Goal: Navigation & Orientation: Understand site structure

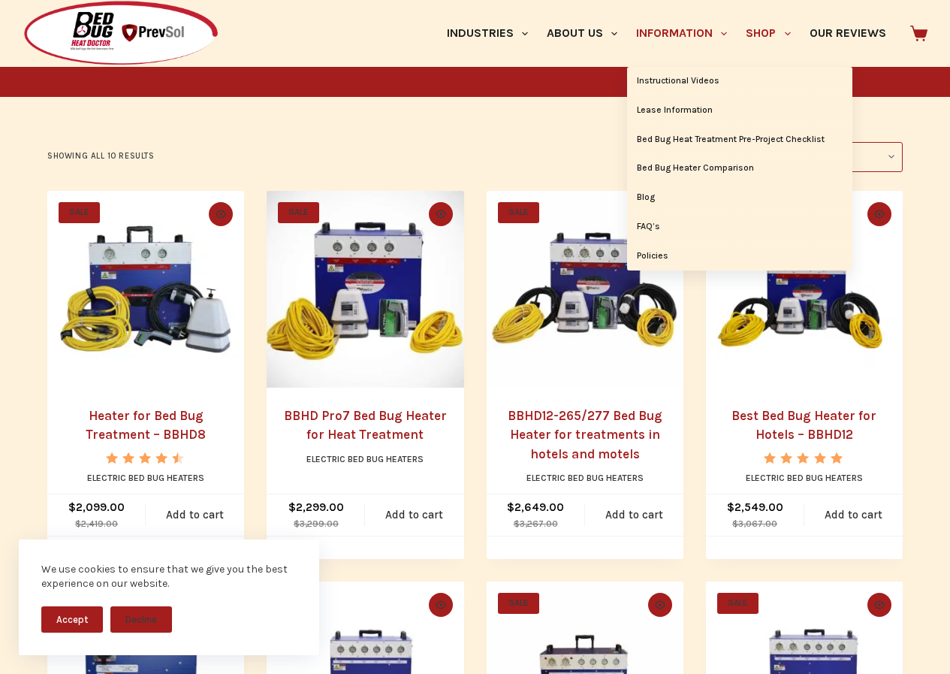
scroll to position [626, 0]
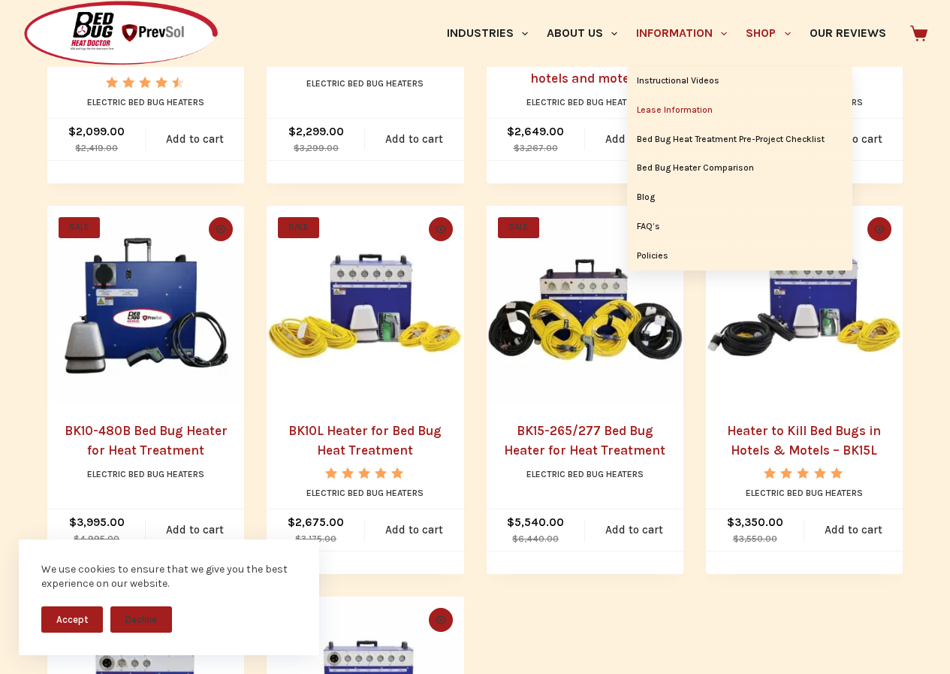
click at [709, 102] on link "Lease Information" at bounding box center [739, 110] width 225 height 29
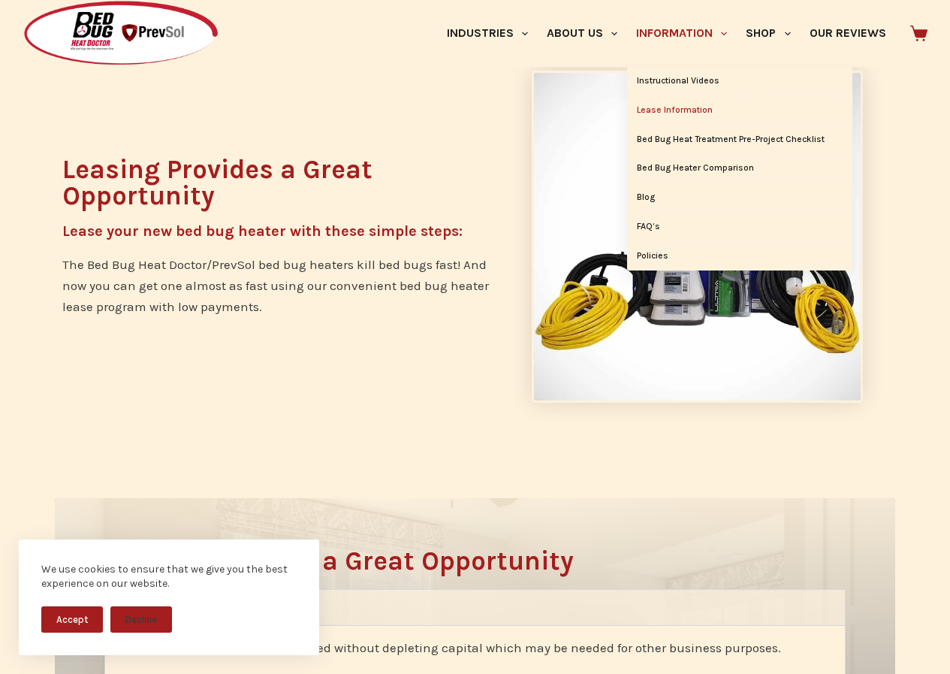
scroll to position [438, 0]
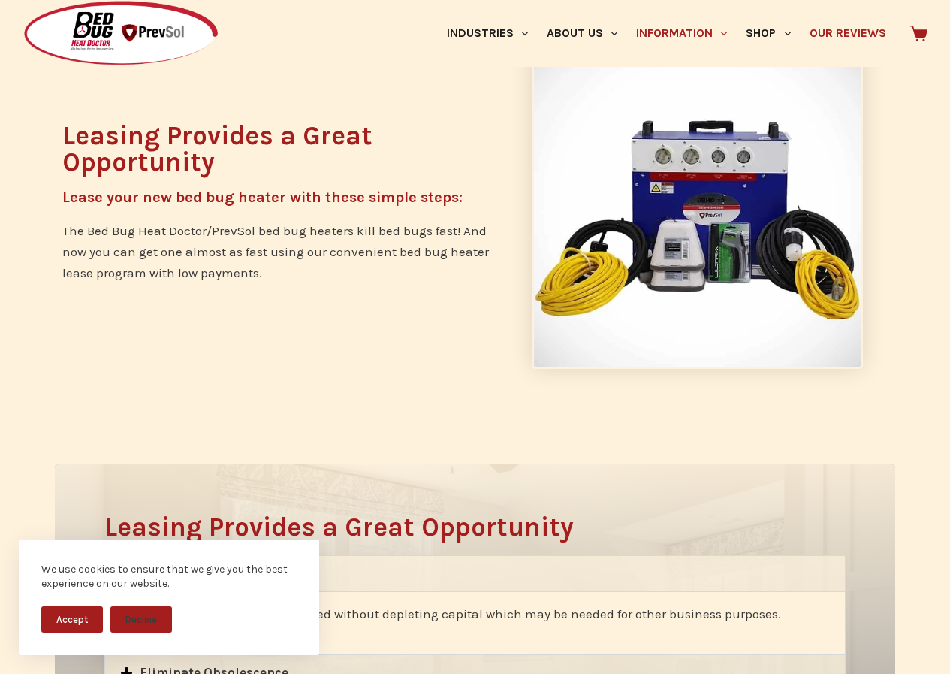
click at [817, 14] on link "Our Reviews" at bounding box center [847, 33] width 95 height 67
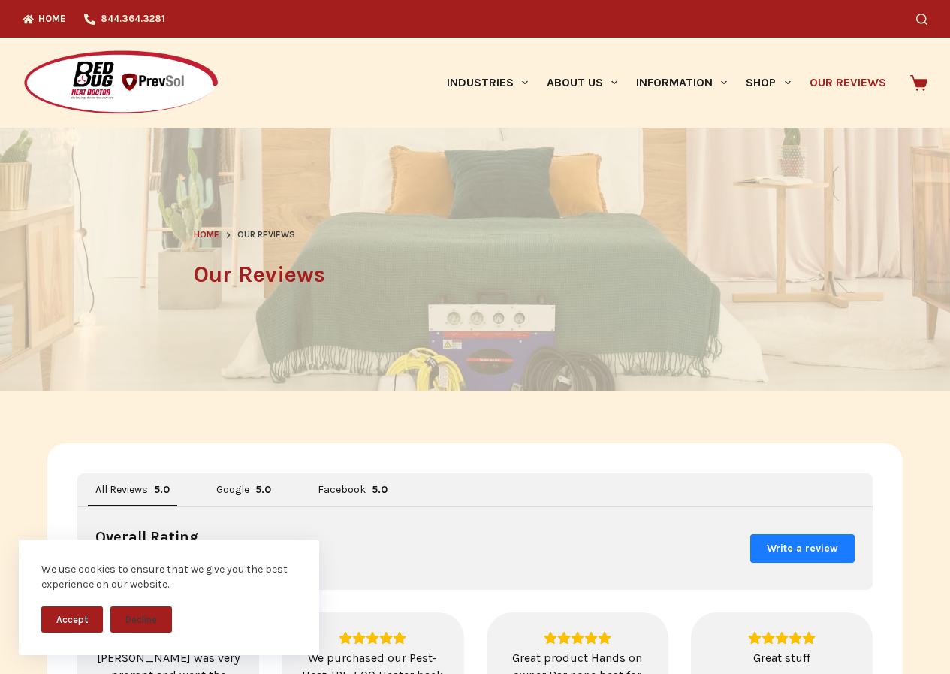
click at [23, 56] on img at bounding box center [121, 83] width 197 height 67
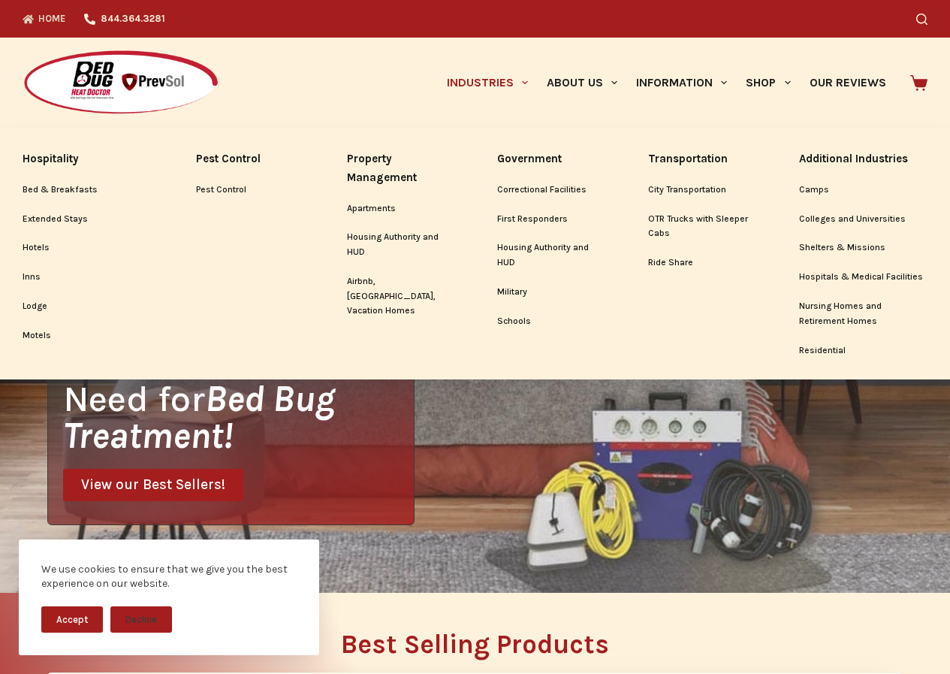
click at [437, 110] on link "Industries" at bounding box center [487, 83] width 100 height 90
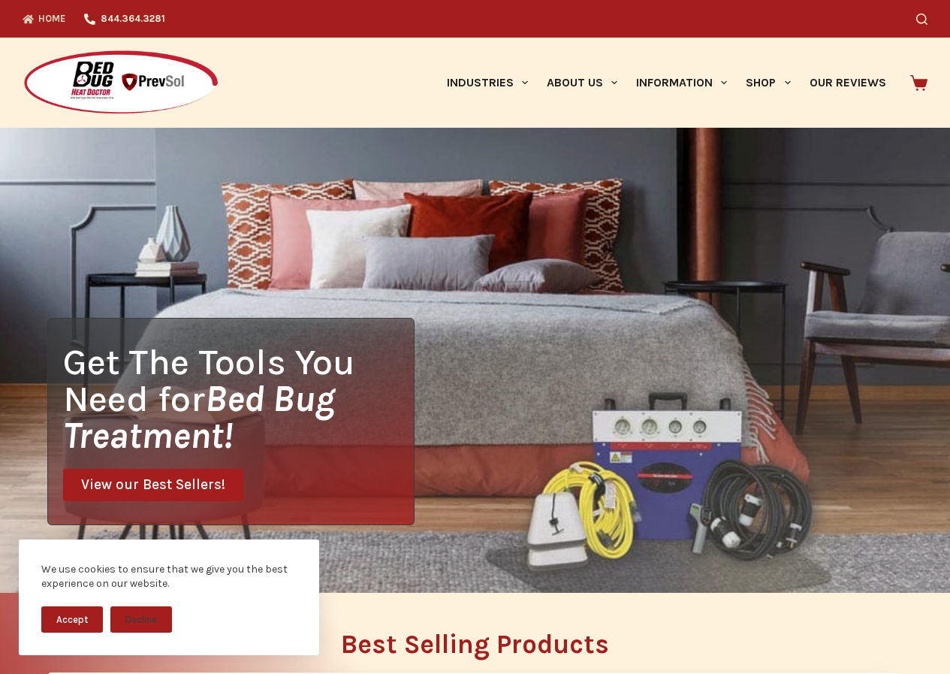
click at [23, 21] on icon "Top Menu" at bounding box center [28, 19] width 11 height 11
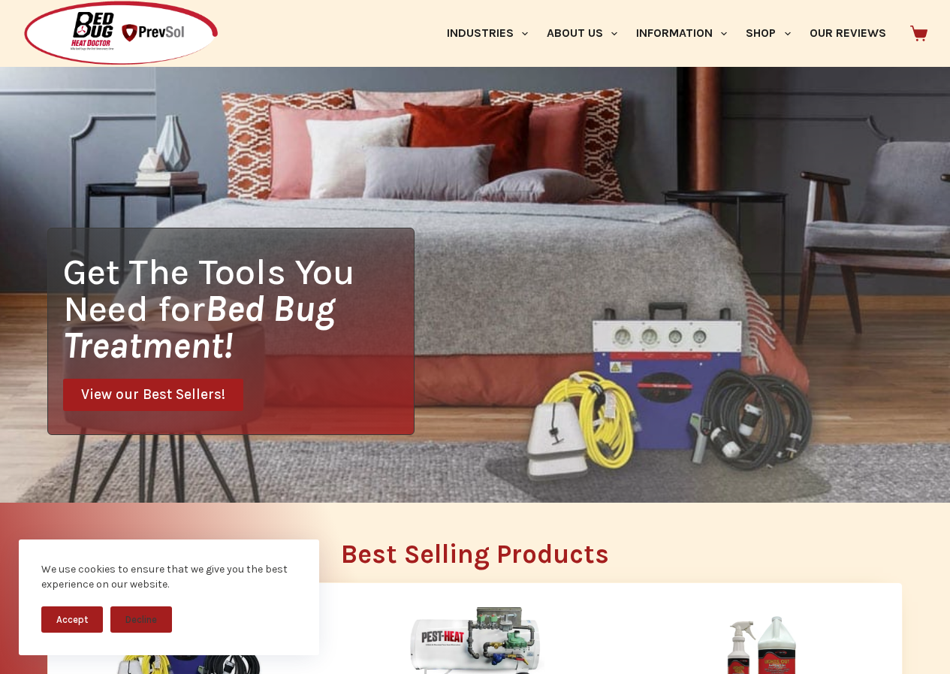
scroll to position [344, 0]
